Goal: Register for event/course

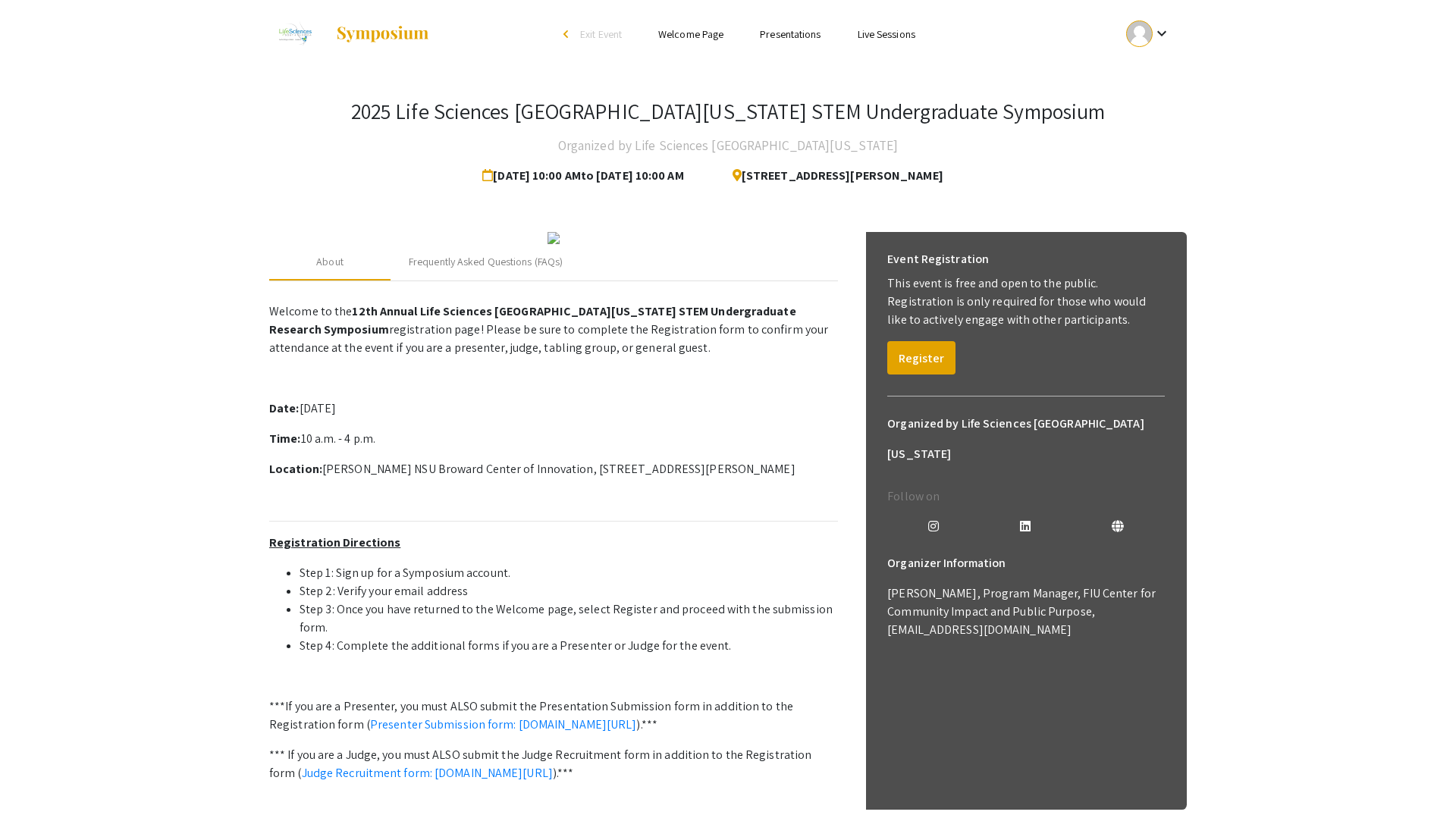
click at [1141, 31] on div at bounding box center [1139, 33] width 27 height 27
click at [1151, 80] on button "My Account" at bounding box center [1158, 75] width 94 height 37
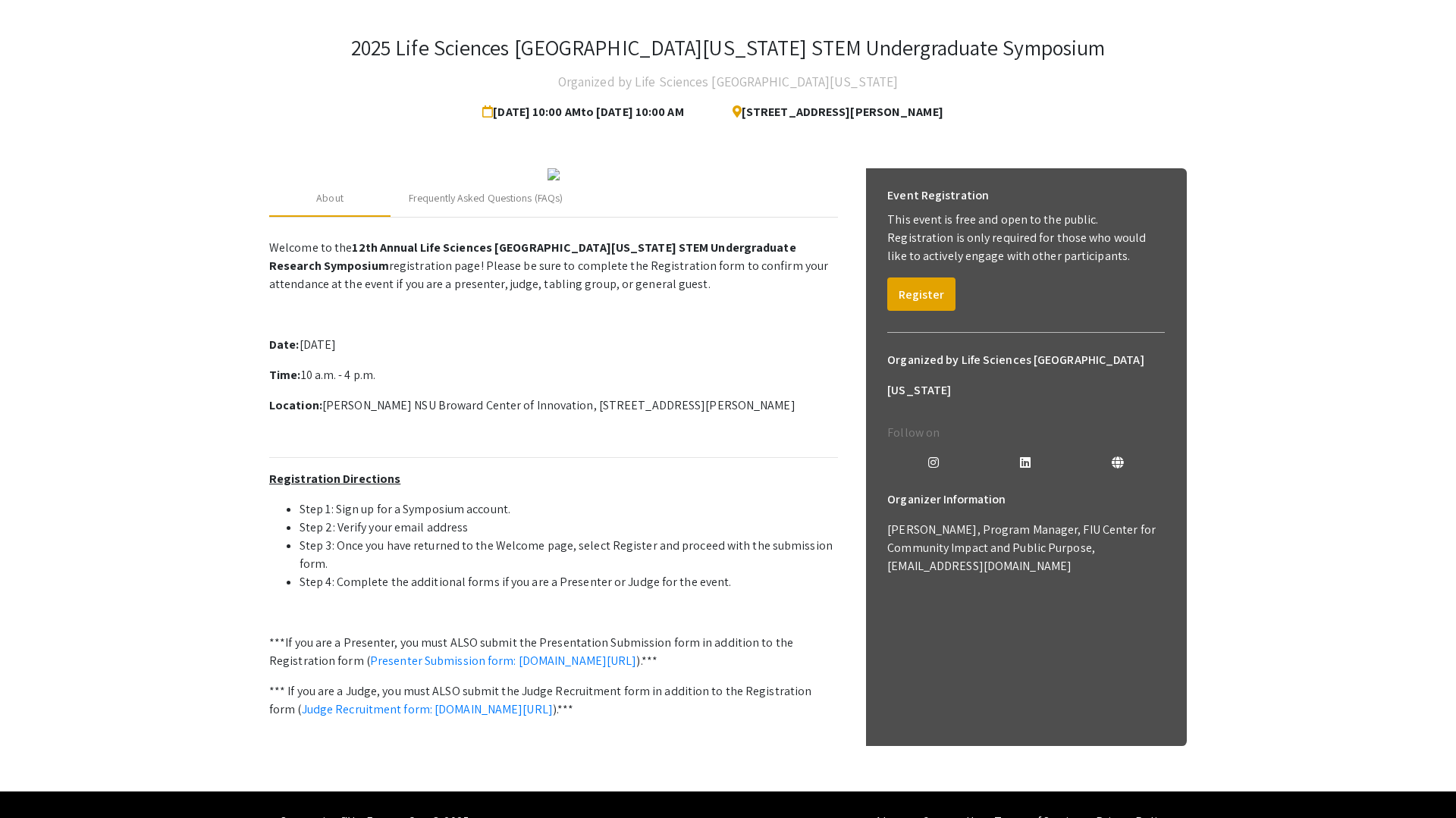
scroll to position [67, 0]
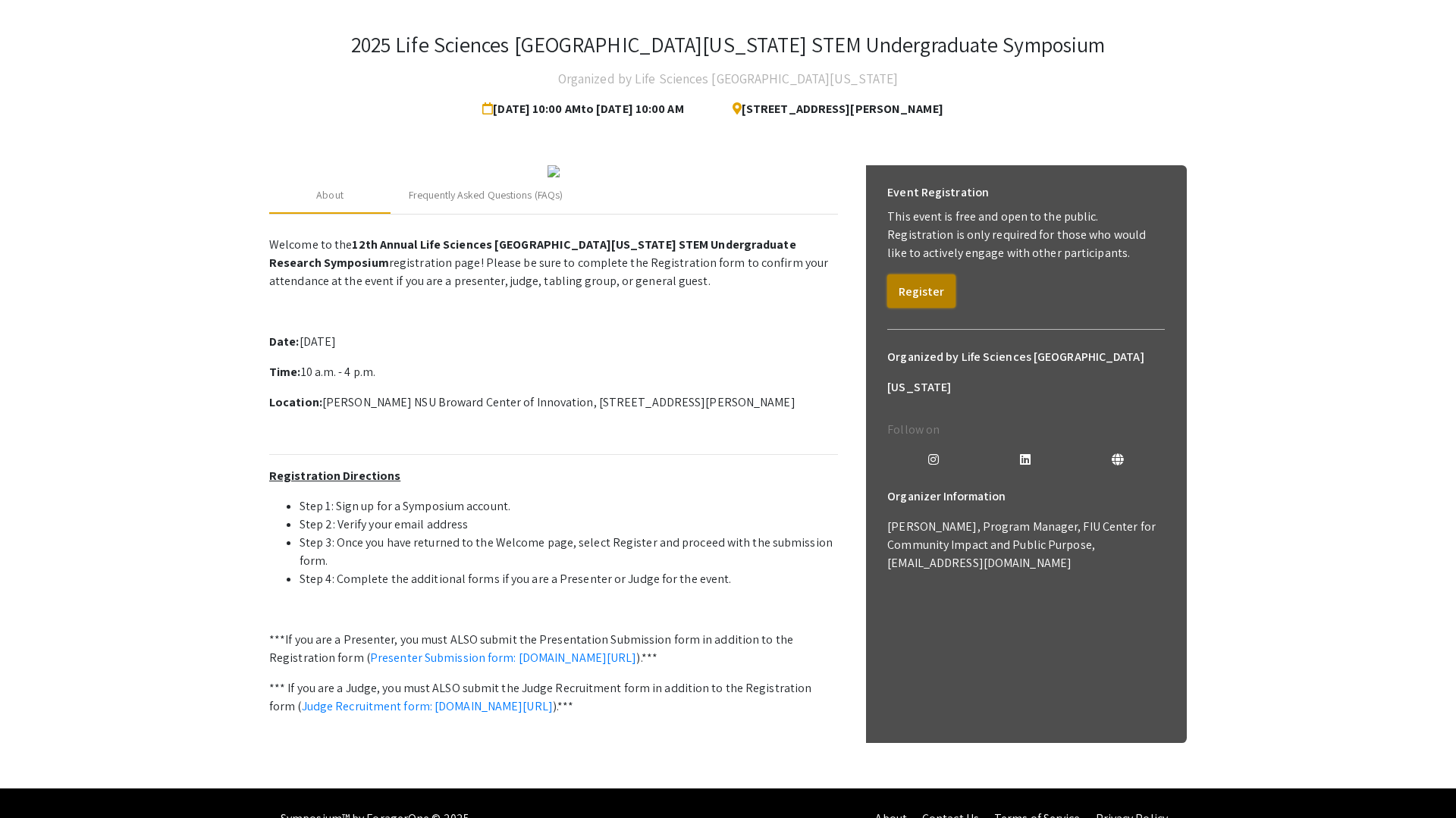
click at [924, 297] on button "Register" at bounding box center [922, 291] width 68 height 33
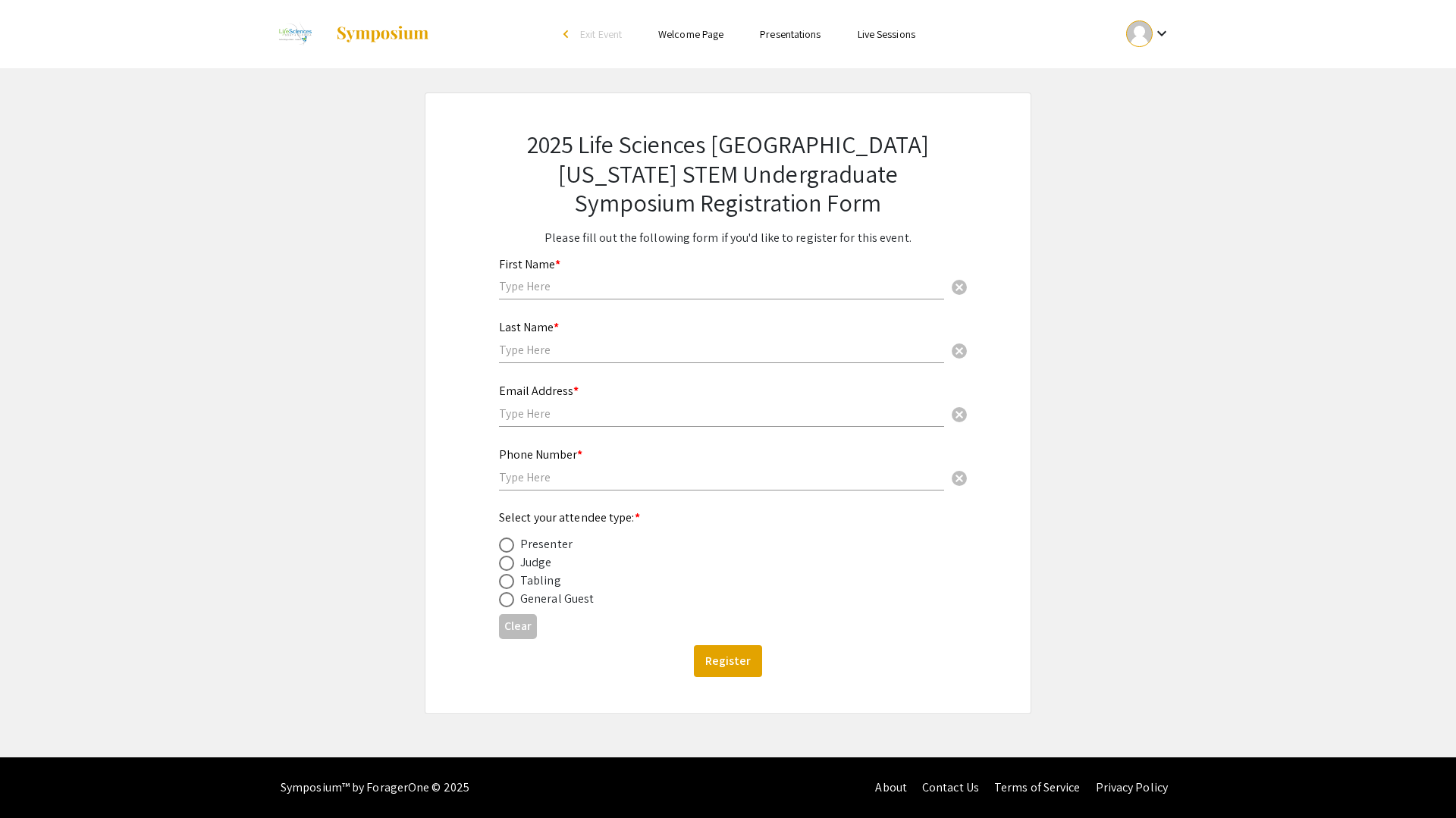
click at [635, 287] on input "text" at bounding box center [722, 286] width 445 height 16
click at [609, 292] on input "text" at bounding box center [722, 286] width 445 height 16
type input "Sai Puneeth"
type input "Kothuru"
click at [594, 417] on input "text" at bounding box center [722, 413] width 445 height 16
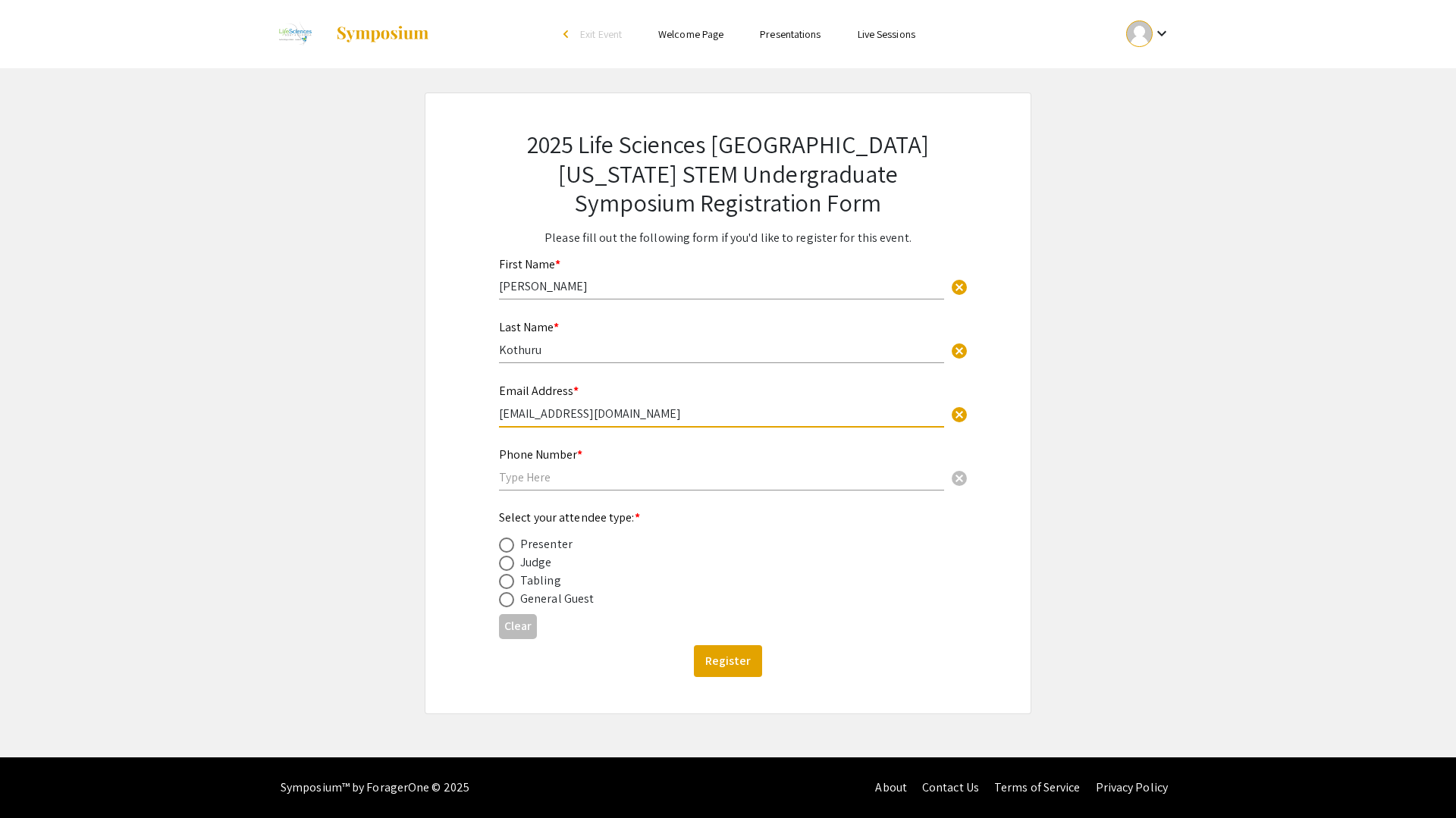
type input "sk1816@mynsu.nova.edu"
click at [590, 482] on input "text" at bounding box center [722, 476] width 445 height 16
type input "8329546424"
click at [509, 547] on span at bounding box center [507, 545] width 16 height 16
click at [509, 547] on input "radio" at bounding box center [507, 545] width 16 height 16
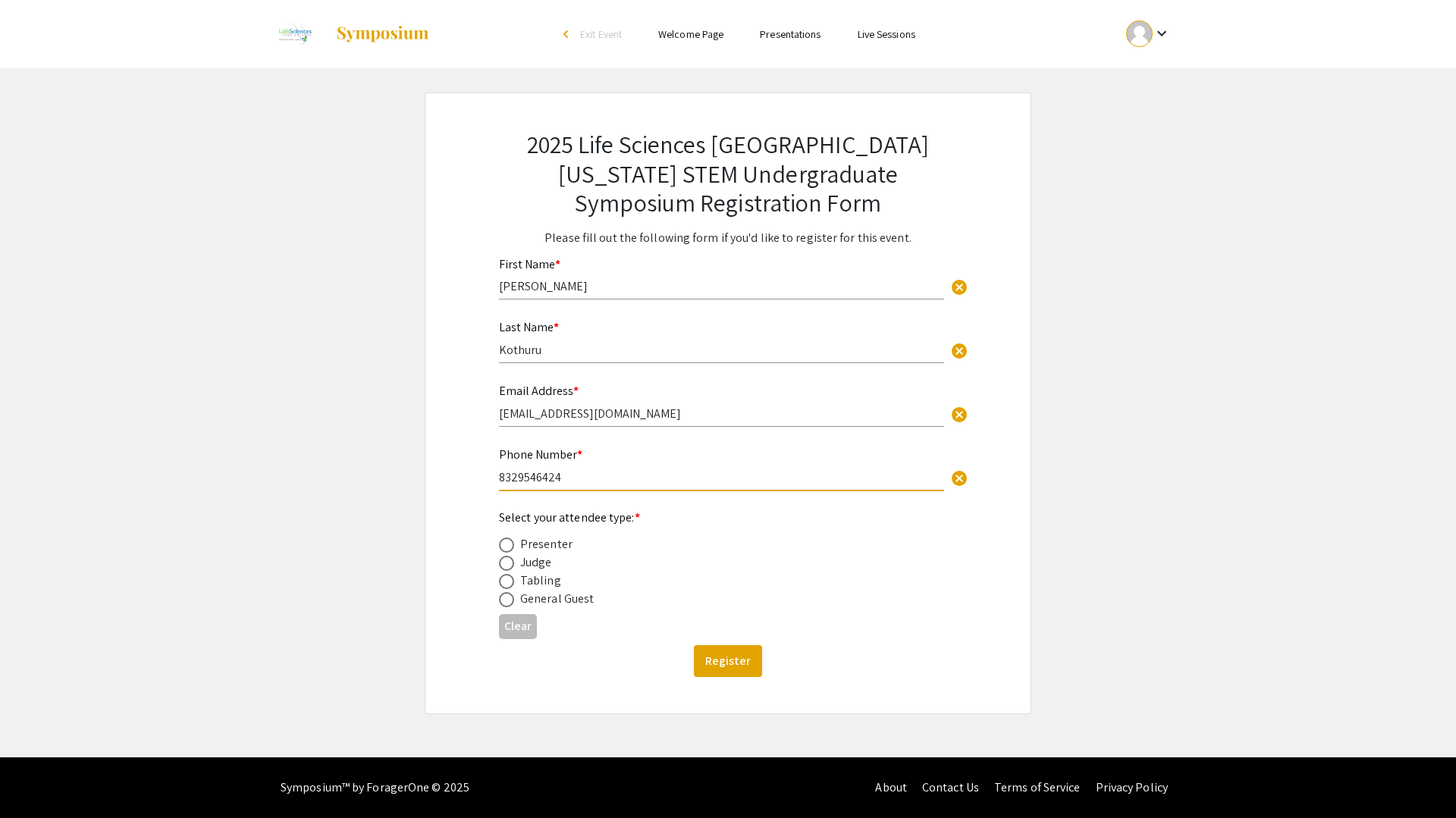
radio input "true"
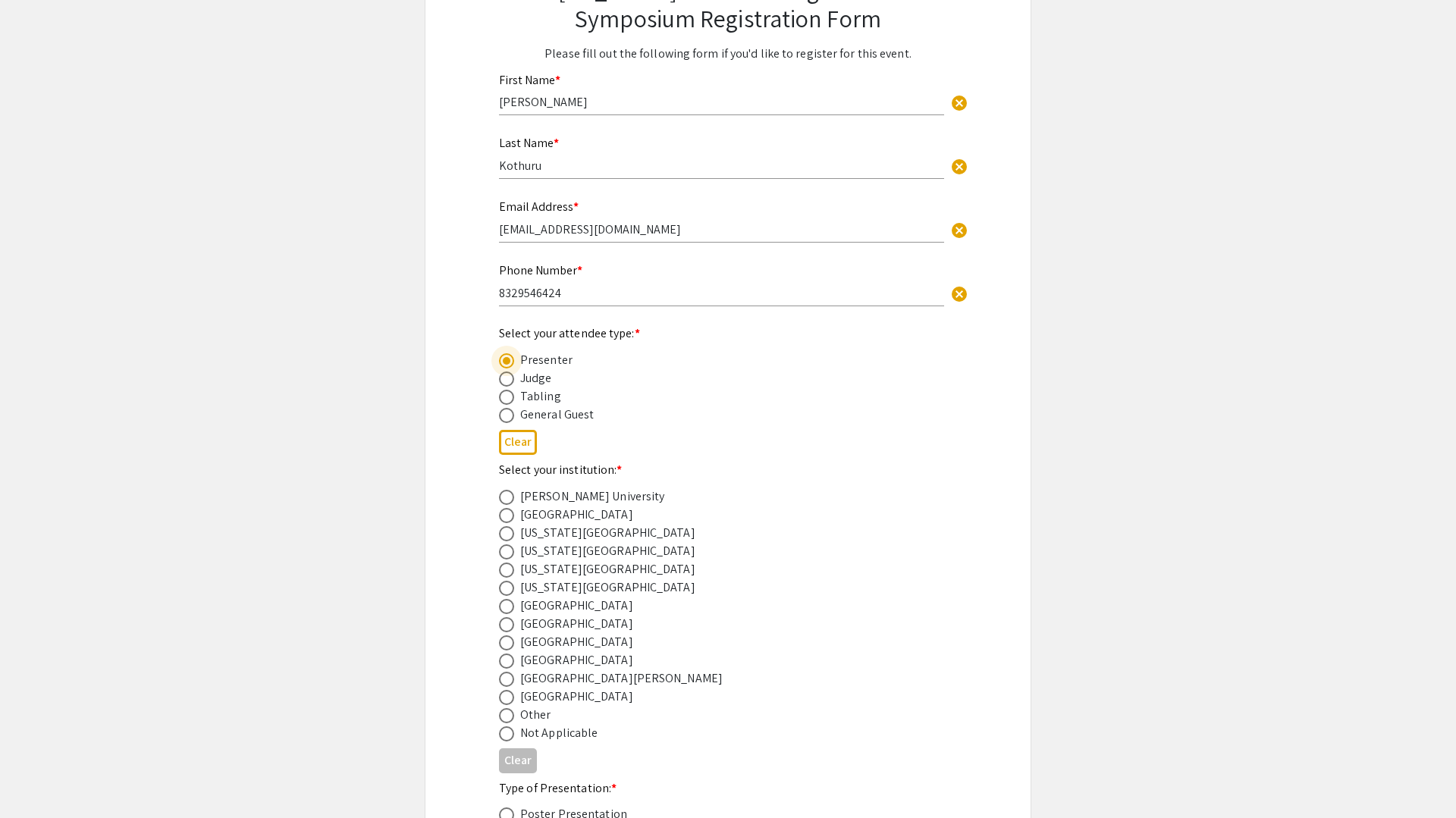
scroll to position [220, 0]
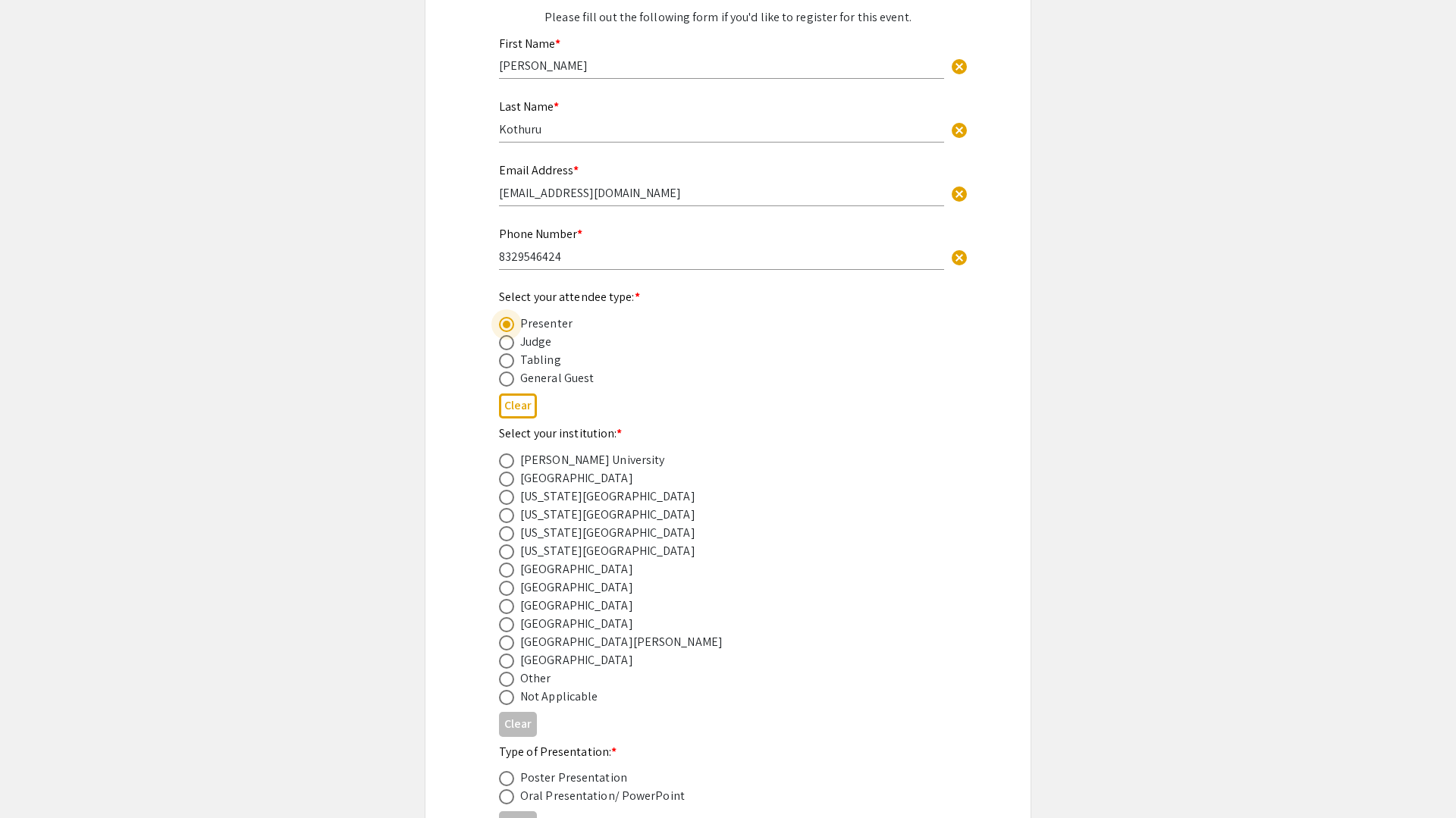
click at [504, 606] on span at bounding box center [507, 607] width 16 height 16
click at [504, 606] on input "radio" at bounding box center [507, 607] width 16 height 16
radio input "true"
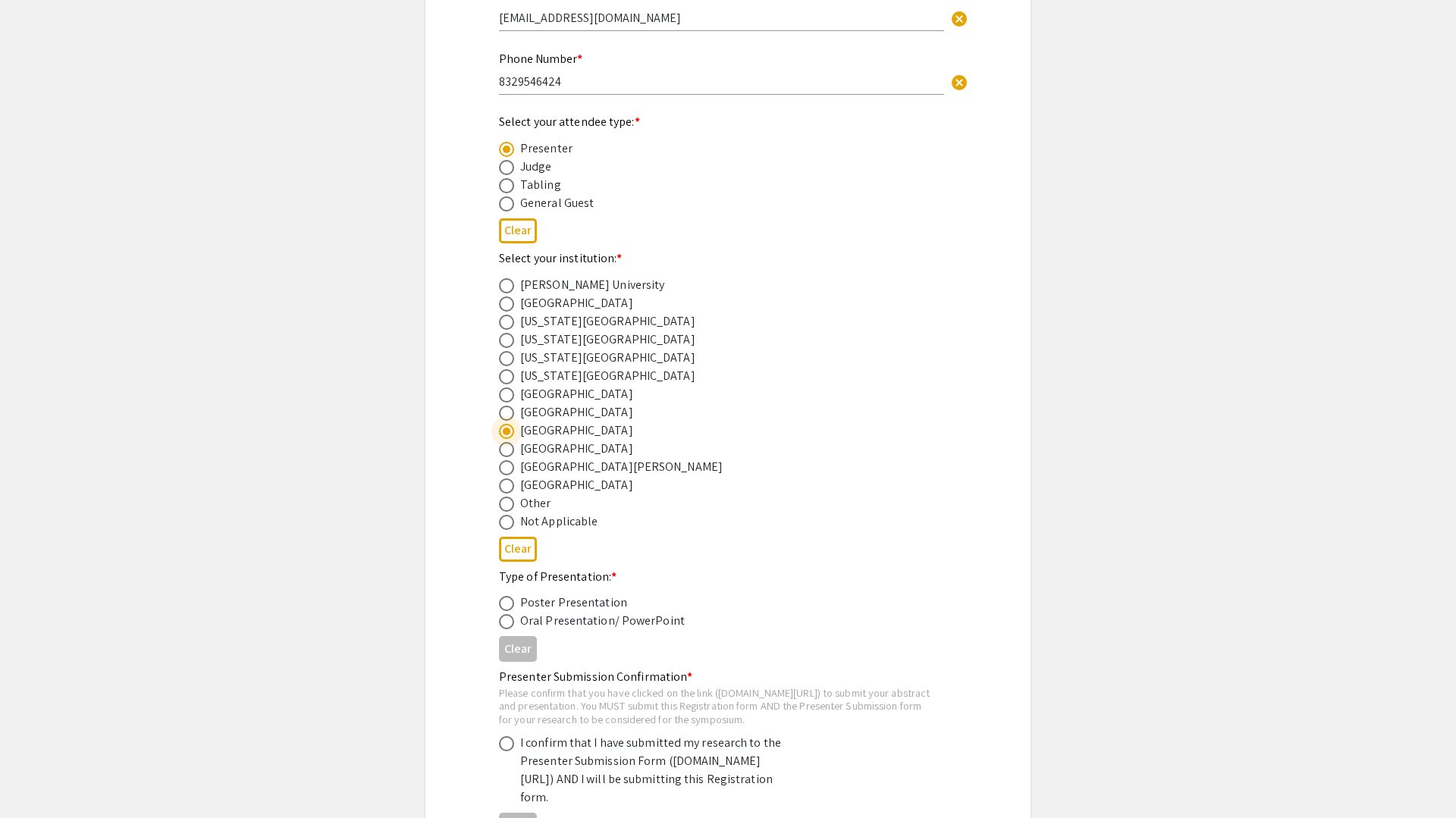
scroll to position [399, 0]
click at [509, 604] on span at bounding box center [507, 599] width 16 height 16
click at [509, 604] on input "radio" at bounding box center [507, 599] width 16 height 16
radio input "true"
click at [390, 735] on app-registration-form-submission "2025 Life Sciences South Florida STEM Undergraduate Symposium Registration Form…" at bounding box center [728, 300] width 1456 height 1216
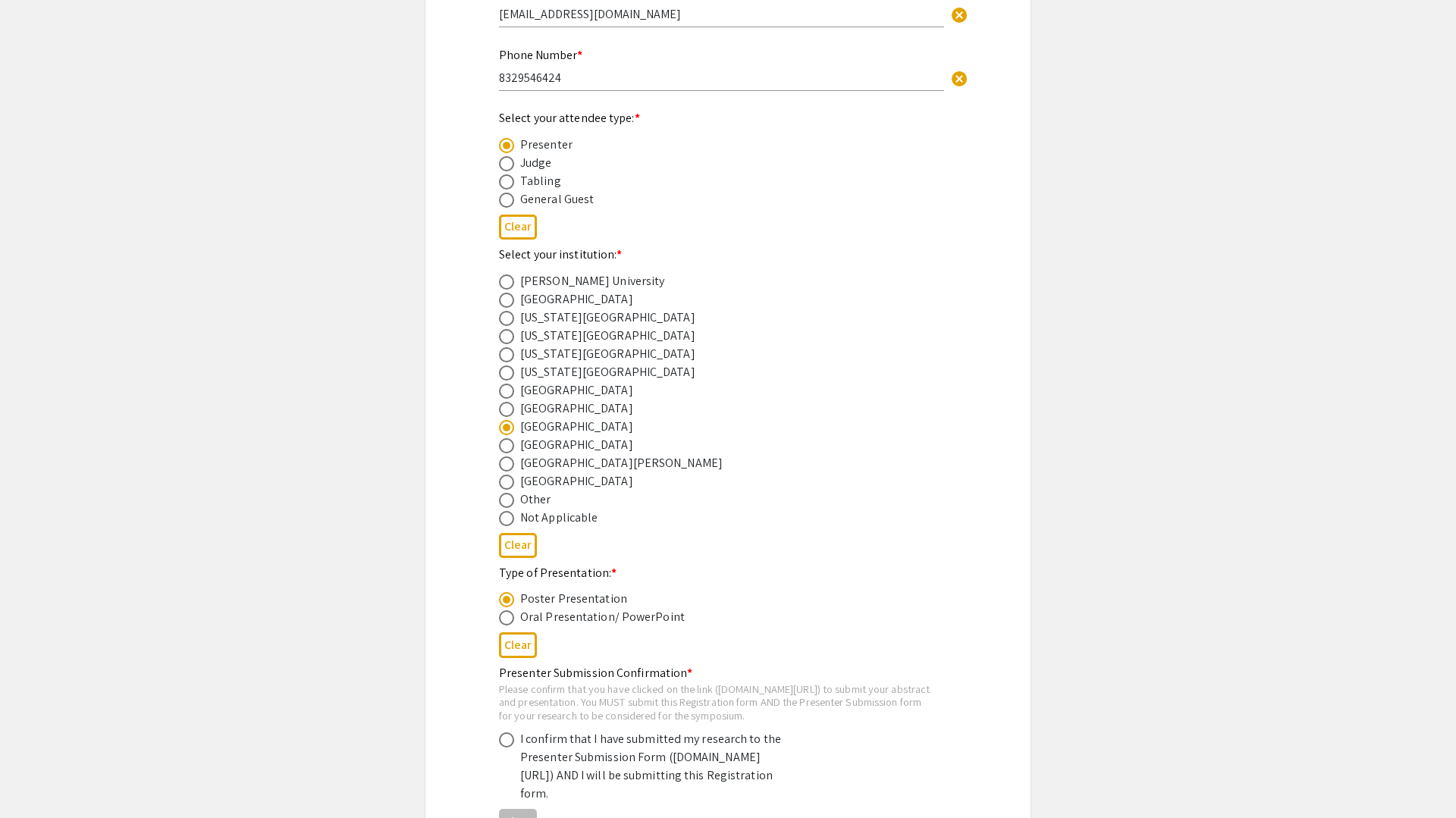
scroll to position [611, 0]
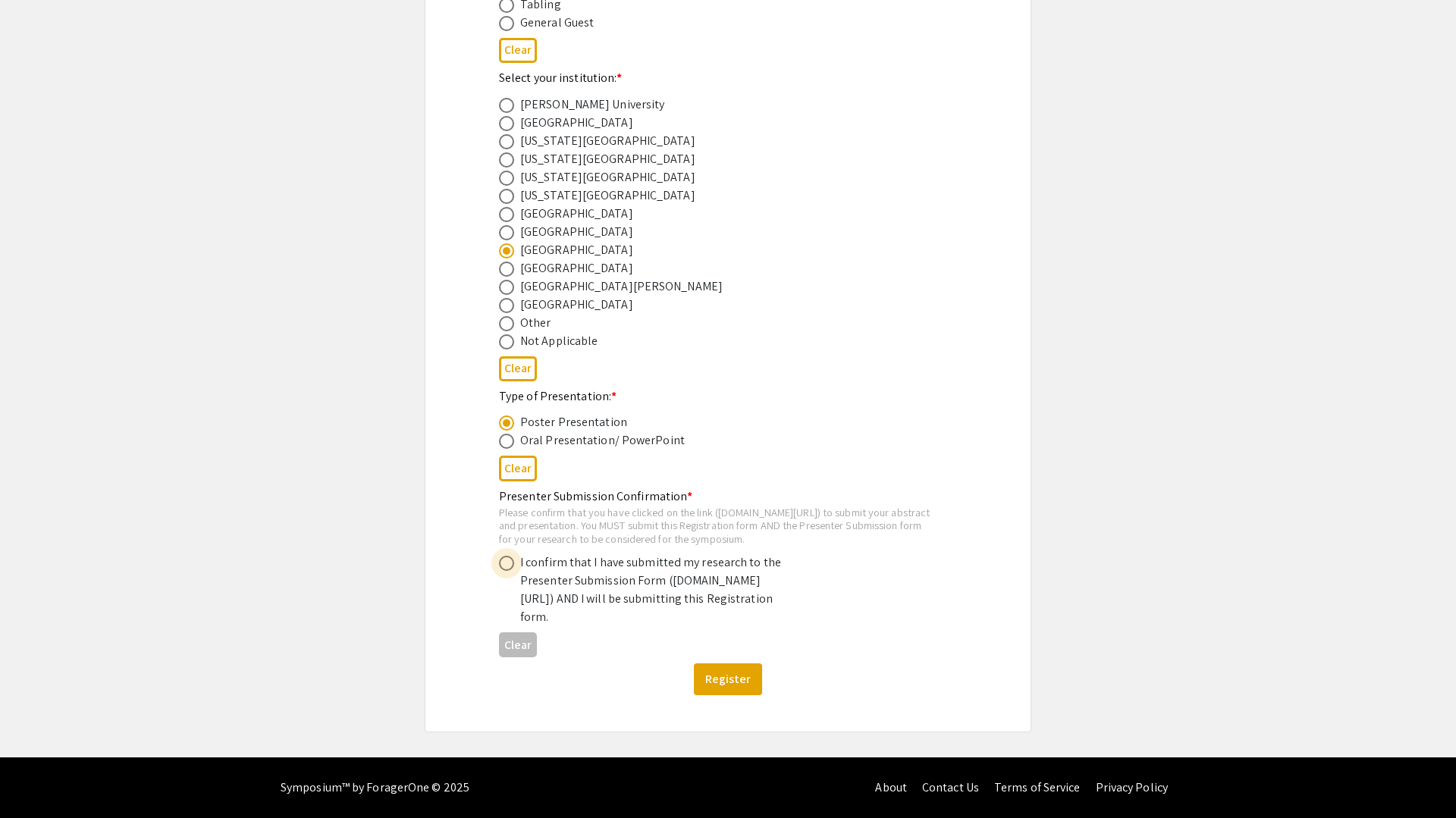
click at [509, 556] on span at bounding box center [507, 564] width 16 height 16
click at [509, 556] on input "radio" at bounding box center [507, 564] width 16 height 16
radio input "true"
click at [405, 647] on app-registration-form-submission "2025 Life Sciences South Florida STEM Undergraduate Symposium Registration Form…" at bounding box center [728, 124] width 1456 height 1216
click at [731, 678] on button "Register" at bounding box center [728, 679] width 68 height 32
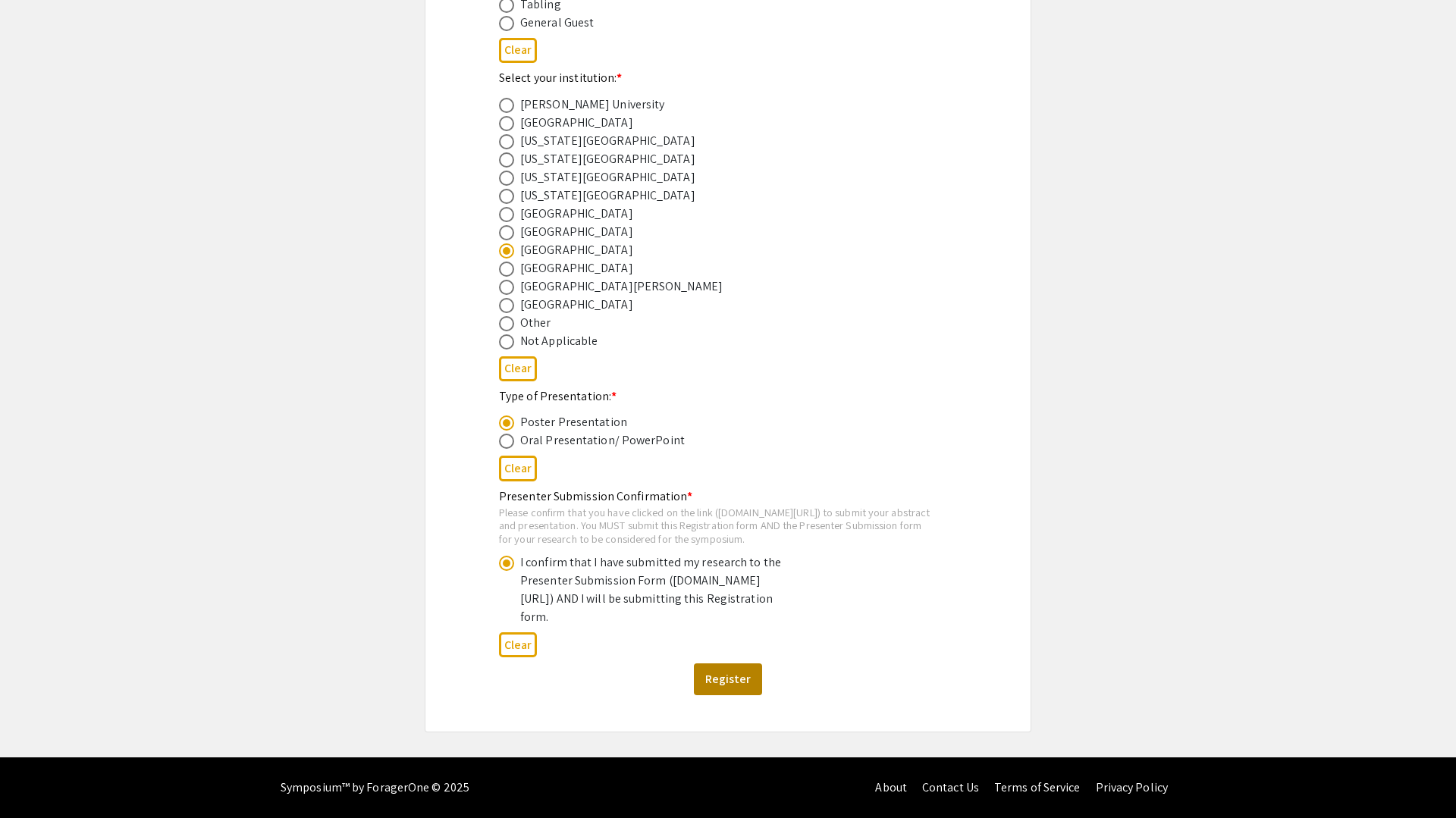
scroll to position [0, 0]
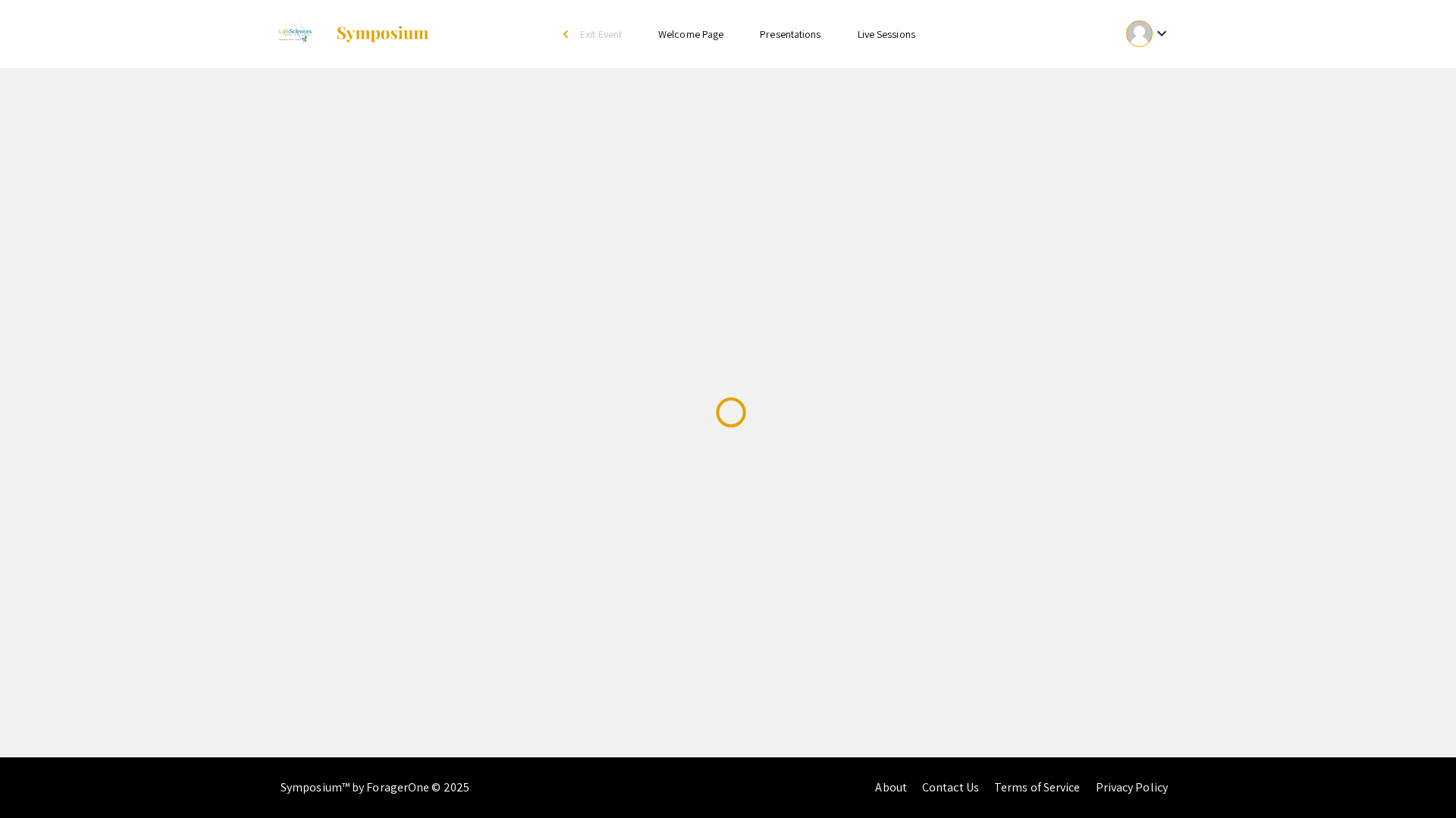
click at [731, 678] on div "Skip navigation arrow_back_ios Exit Event Welcome Page Presentations Live Sessi…" at bounding box center [728, 378] width 1456 height 757
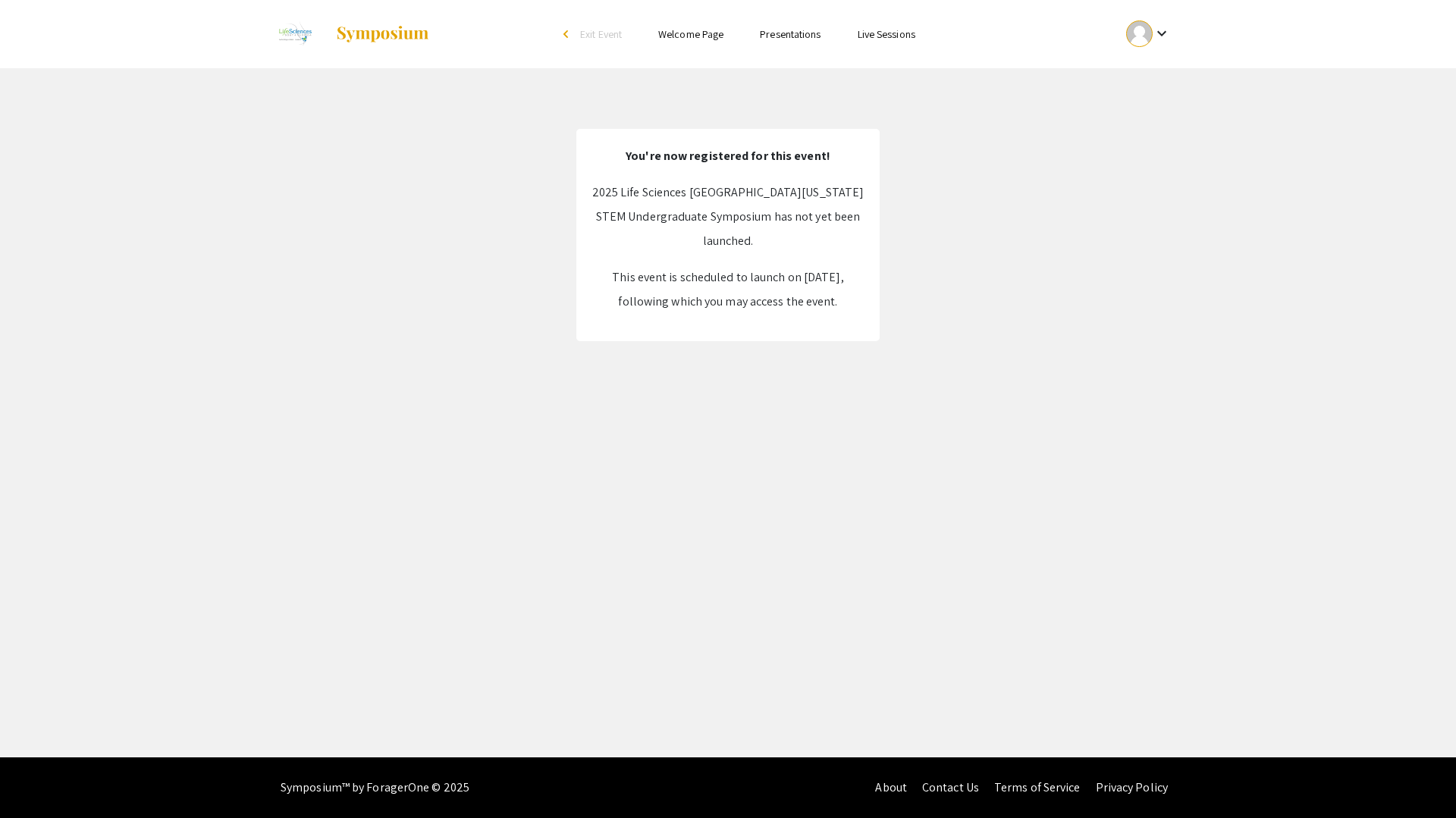
click at [735, 672] on div "Skip navigation arrow_back_ios Exit Event Welcome Page Presentations Live Sessi…" at bounding box center [728, 378] width 1456 height 757
click at [705, 37] on link "Welcome Page" at bounding box center [690, 34] width 65 height 14
